Goal: Task Accomplishment & Management: Use online tool/utility

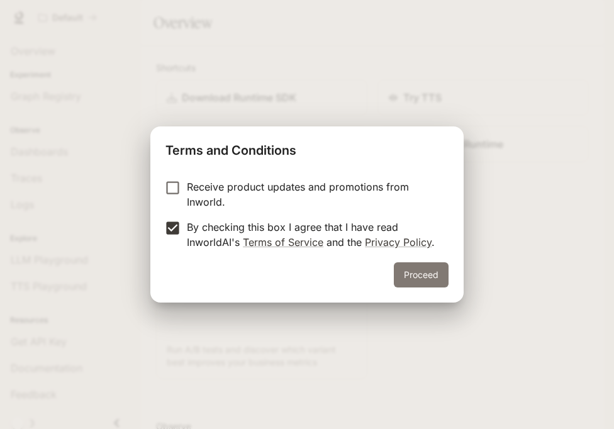
click at [422, 264] on button "Proceed" at bounding box center [421, 274] width 55 height 25
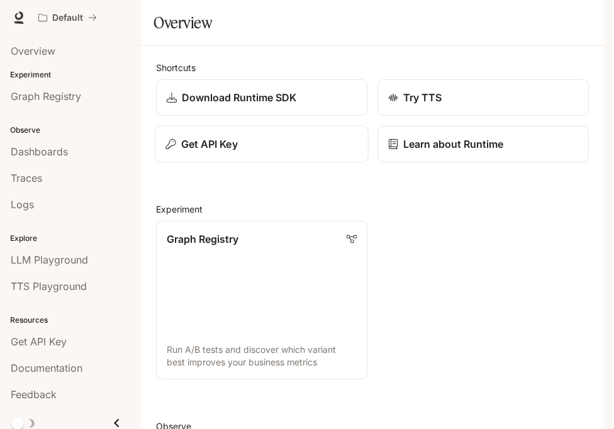
click at [282, 152] on div "Get API Key" at bounding box center [261, 143] width 192 height 15
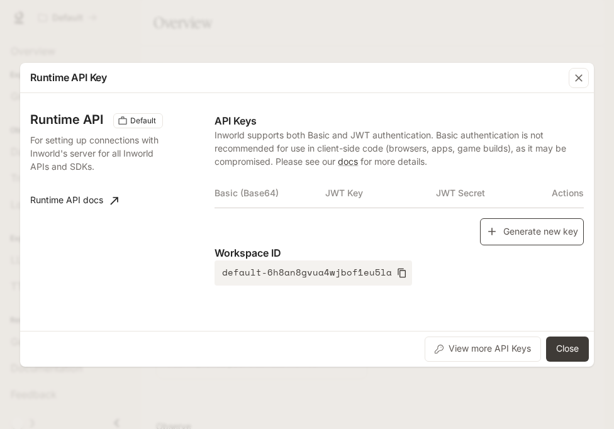
click at [517, 227] on button "Generate new key" at bounding box center [532, 231] width 104 height 27
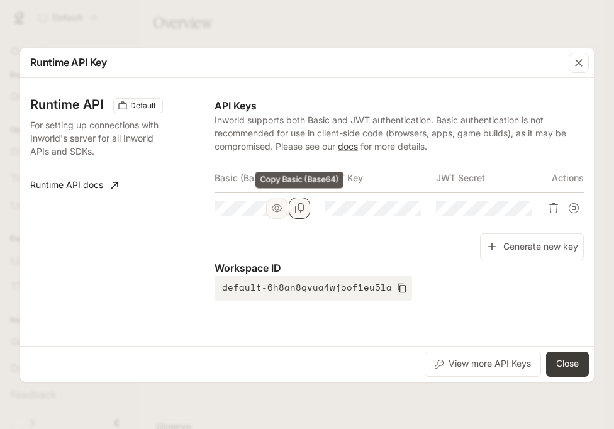
click at [299, 206] on icon "Copy Basic (Base64)" at bounding box center [299, 208] width 10 height 10
click at [557, 358] on button "Close" at bounding box center [567, 364] width 43 height 25
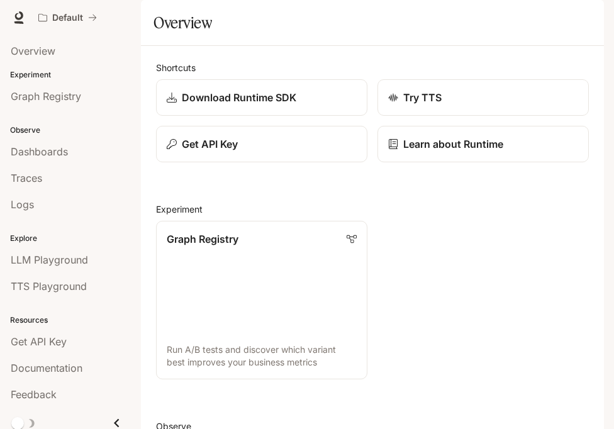
click at [584, 14] on icon "button" at bounding box center [586, 18] width 10 height 10
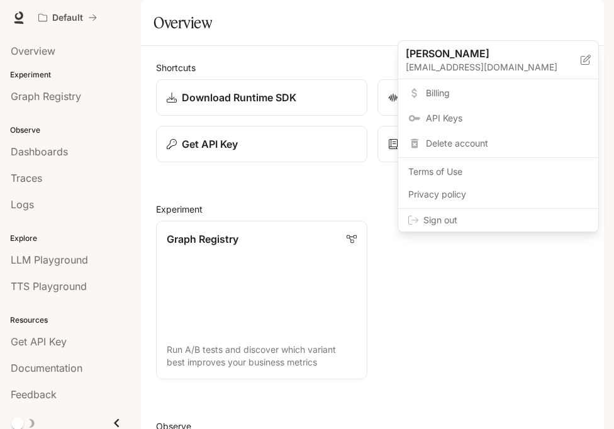
click at [503, 216] on span "Sign out" at bounding box center [505, 220] width 165 height 13
